Goal: Transaction & Acquisition: Book appointment/travel/reservation

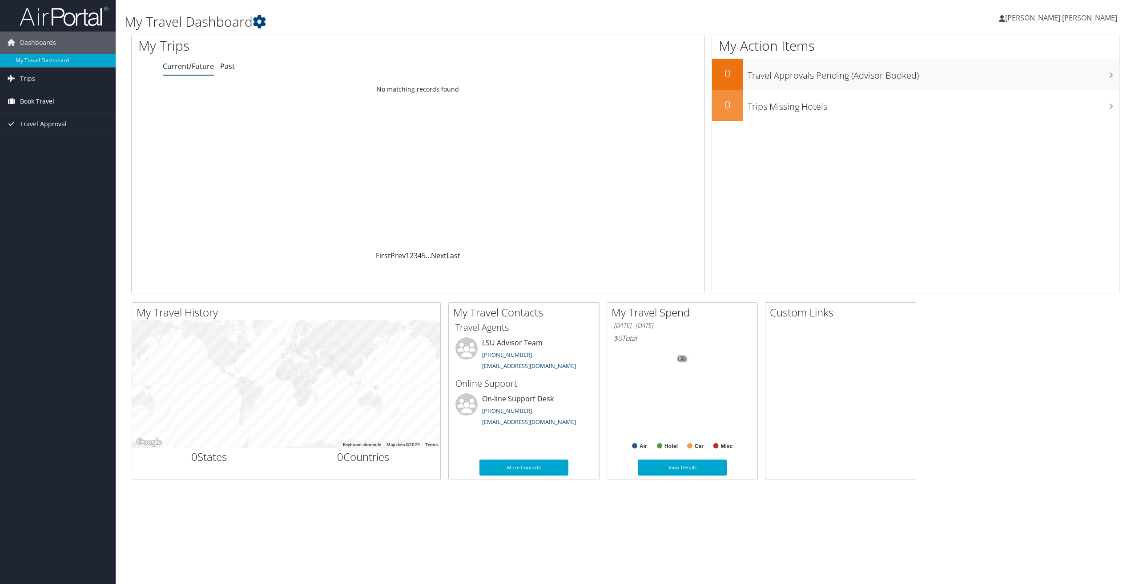
click at [27, 100] on span "Book Travel" at bounding box center [37, 101] width 34 height 22
click at [51, 147] on link "Book/Manage Online Trips" at bounding box center [58, 145] width 116 height 13
